Goal: Transaction & Acquisition: Purchase product/service

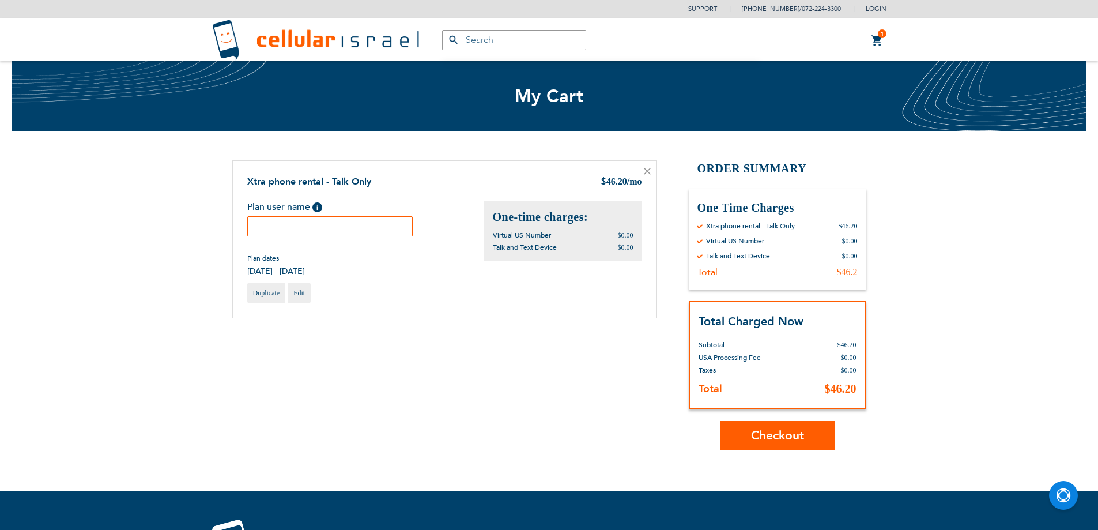
click at [399, 235] on input "text" at bounding box center [330, 226] width 166 height 20
type input "[PERSON_NAME]"
click at [791, 437] on span "Checkout" at bounding box center [777, 435] width 53 height 17
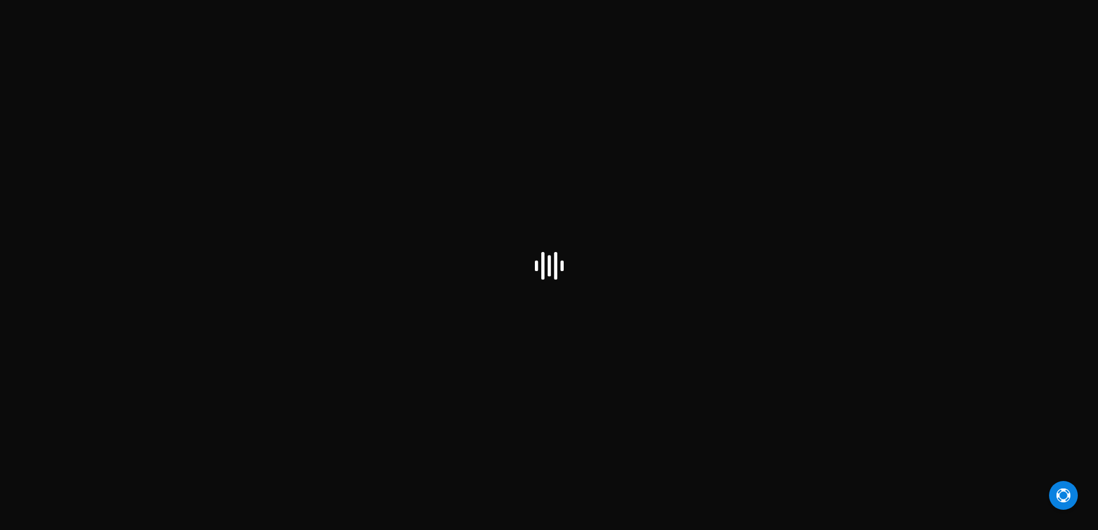
select select "US"
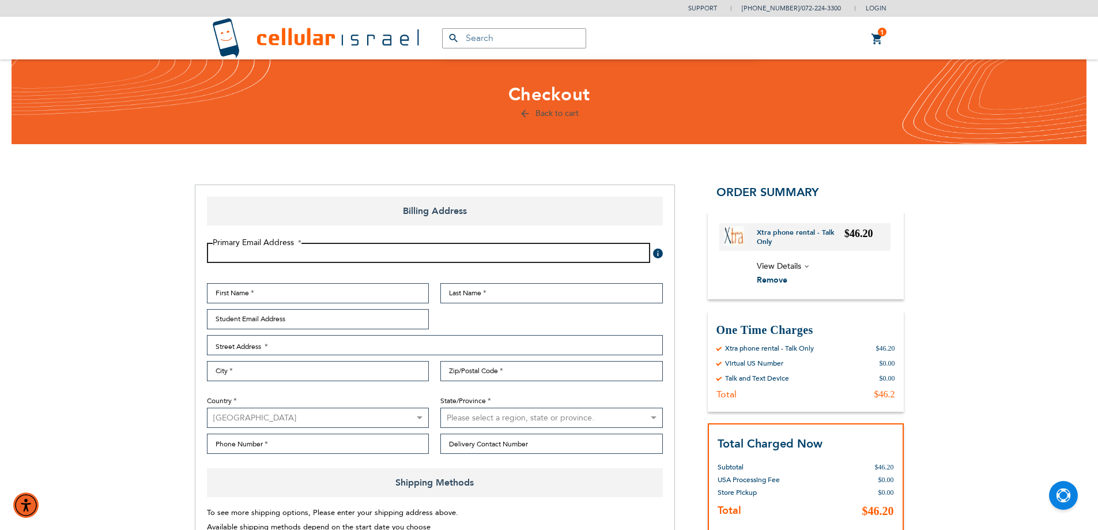
click at [425, 252] on input "Email Address" at bounding box center [428, 253] width 443 height 20
type input "[EMAIL_ADDRESS][DOMAIN_NAME]"
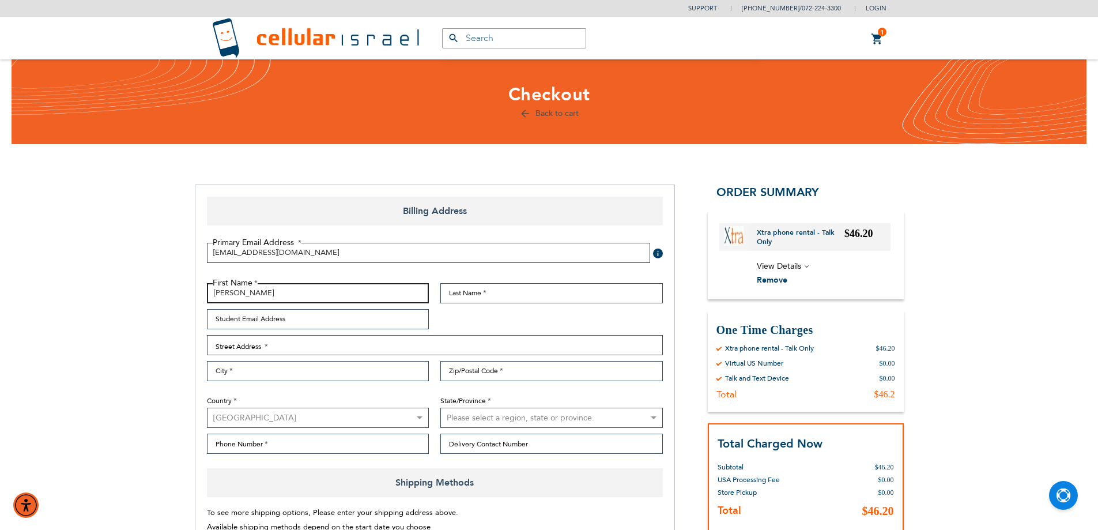
type input "[PERSON_NAME]"
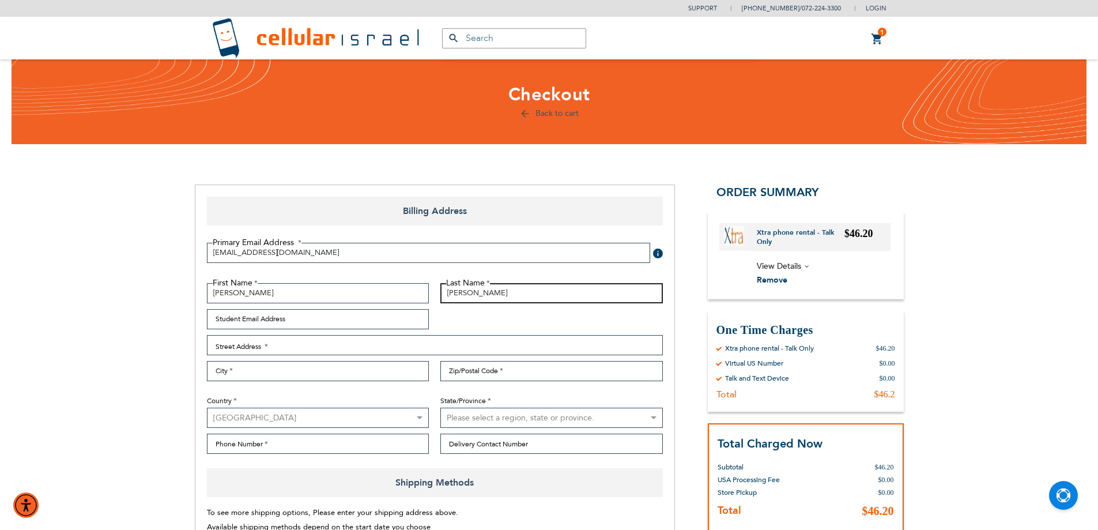
type input "[PERSON_NAME]"
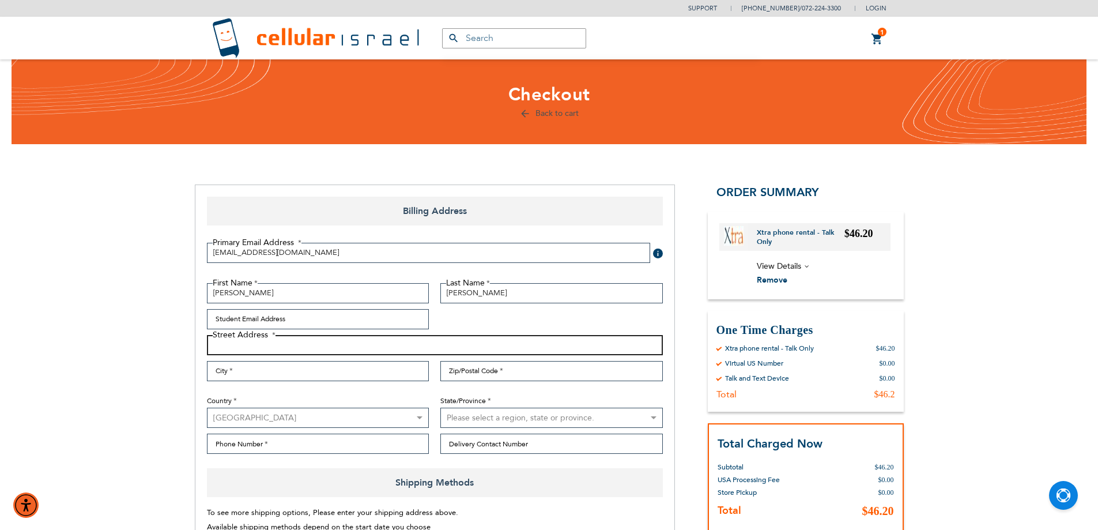
click at [361, 349] on input "Street Address: Line 1" at bounding box center [435, 345] width 456 height 20
click at [482, 356] on div "First Name [PERSON_NAME] Last Name [PERSON_NAME] Student Email Address Street A…" at bounding box center [434, 371] width 467 height 177
click at [482, 346] on input "6022 overbrook" at bounding box center [435, 345] width 456 height 20
type input "[STREET_ADDRESS]"
type input "philidalphia"
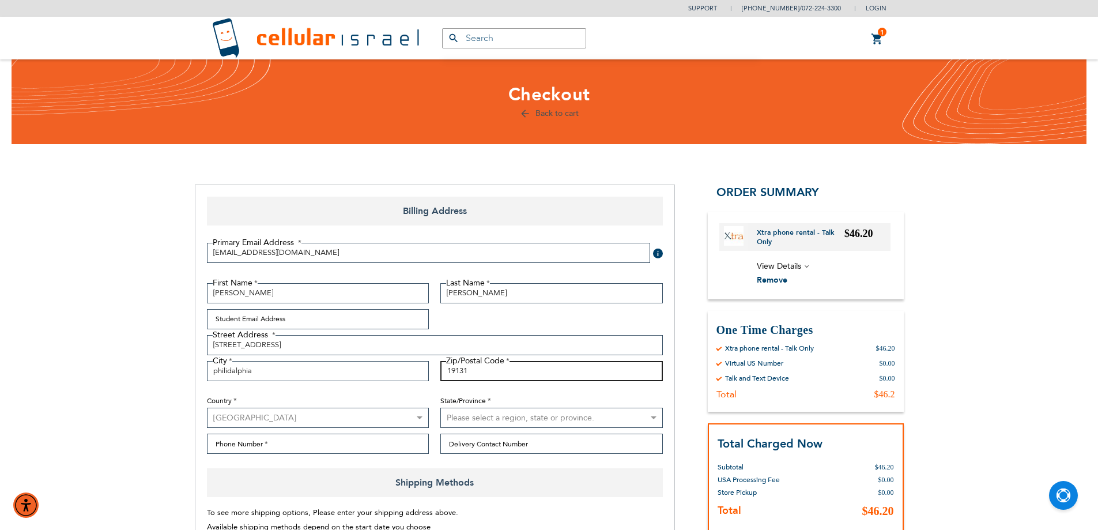
type input "19131"
click at [486, 421] on select "Please select a region, state or province. [US_STATE] [US_STATE] [US_STATE] [US…" at bounding box center [551, 417] width 222 height 20
select select "51"
click at [440, 407] on select "Please select a region, state or province. [US_STATE] [US_STATE] [US_STATE] [US…" at bounding box center [551, 417] width 222 height 20
click at [340, 425] on select "[GEOGRAPHIC_DATA] [GEOGRAPHIC_DATA] [GEOGRAPHIC_DATA] [GEOGRAPHIC_DATA] [GEOGRA…" at bounding box center [318, 417] width 222 height 20
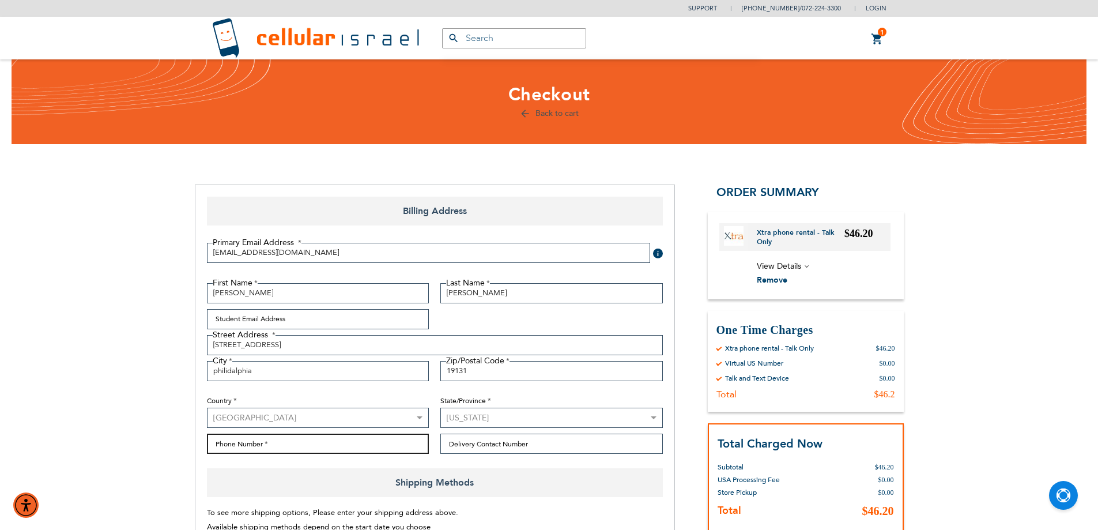
click at [327, 443] on input "Phone Number" at bounding box center [318, 443] width 222 height 20
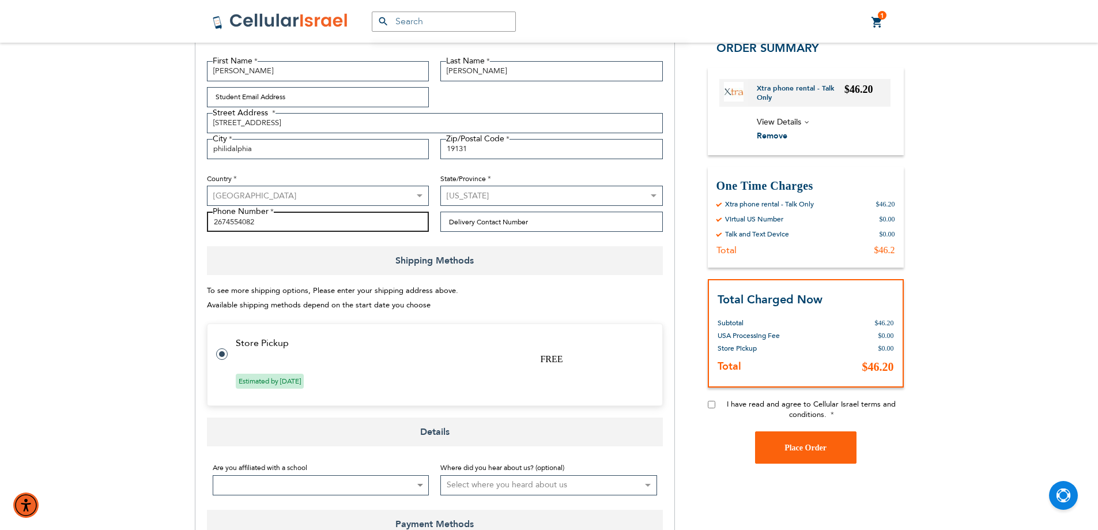
scroll to position [346, 0]
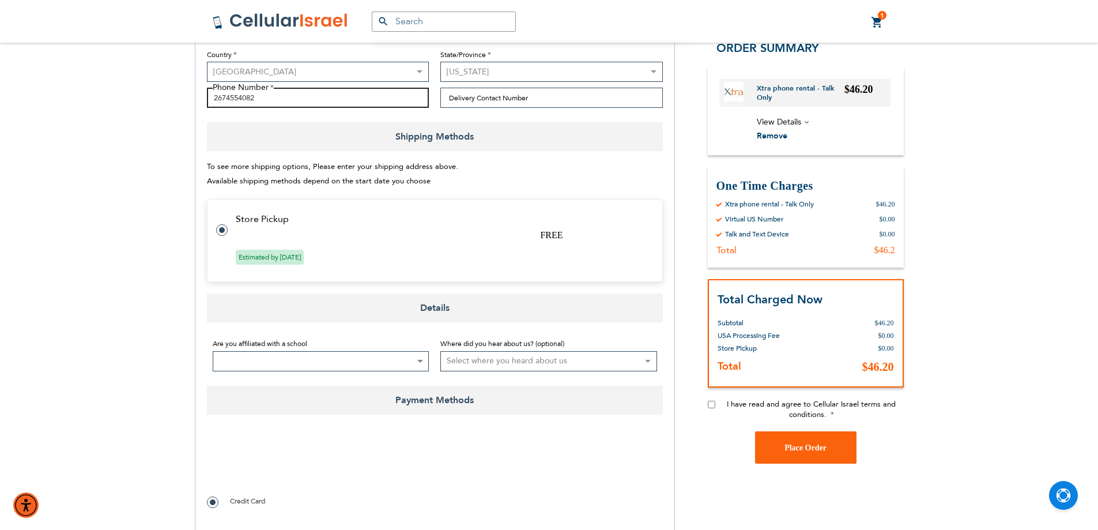
type input "2674554082"
click at [716, 403] on div "I have read and agree to Cellular Israel terms and conditions." at bounding box center [806, 415] width 196 height 32
click at [711, 405] on input "I have read and agree to Cellular Israel terms and conditions." at bounding box center [711, 404] width 7 height 7
checkbox input "true"
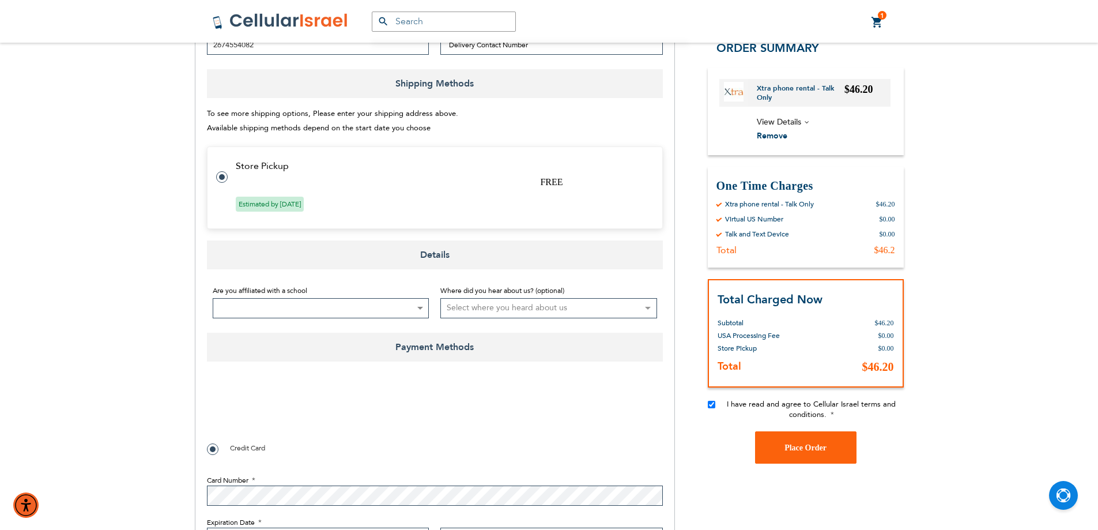
scroll to position [576, 0]
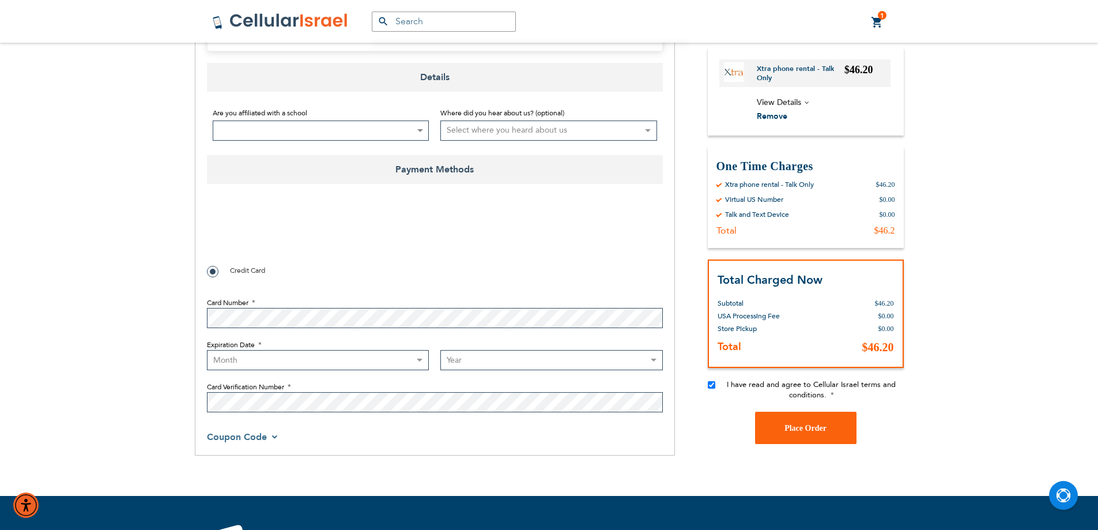
checkbox input "true"
click at [267, 363] on select "Month [DATE] - [DATE] - [DATE] - [DATE] - [DATE] - [DATE] - [DATE] - [DATE] - […" at bounding box center [318, 360] width 222 height 20
select select "7"
click at [207, 350] on select "Month [DATE] - [DATE] - [DATE] - [DATE] - [DATE] - [DATE] - [DATE] - [DATE] - […" at bounding box center [318, 360] width 222 height 20
click at [458, 358] on select "Year [DATE] 2026 2027 2028 2029 2030 2031 2032 2033 2034 2035 2036 2037 2038 20…" at bounding box center [551, 360] width 222 height 20
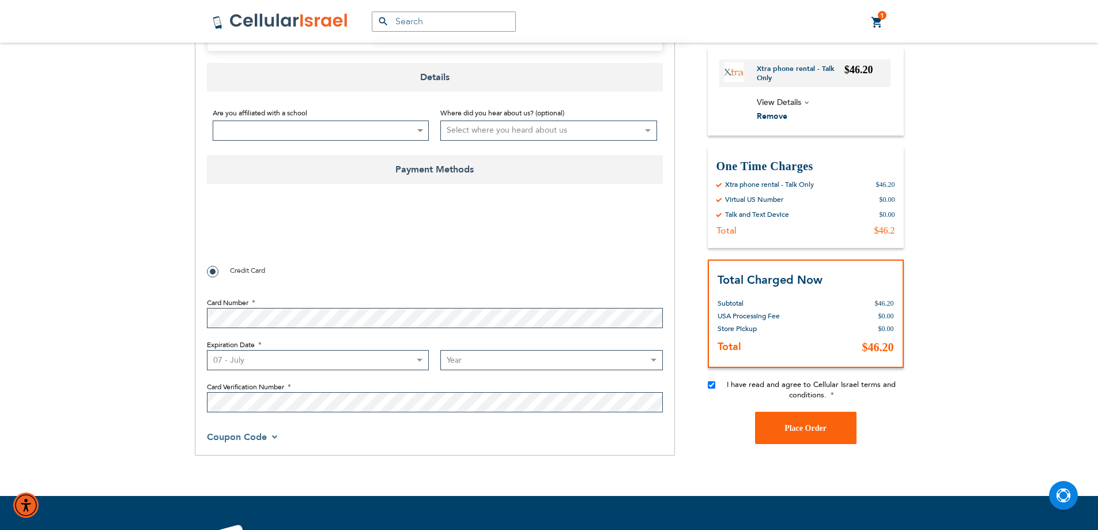
select select "2027"
click at [440, 350] on select "Year [DATE] 2026 2027 2028 2029 2030 2031 2032 2033 2034 2035 2036 2037 2038 20…" at bounding box center [551, 360] width 222 height 20
click at [787, 427] on span "Place Order" at bounding box center [805, 428] width 42 height 9
